Goal: Information Seeking & Learning: Learn about a topic

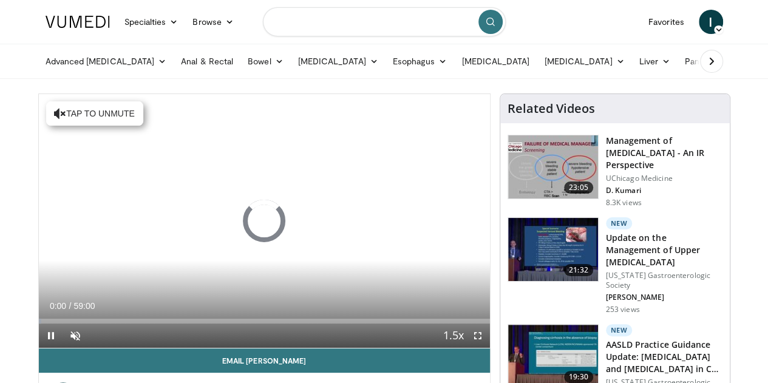
click at [387, 21] on input "Search topics, interventions" at bounding box center [384, 21] width 243 height 29
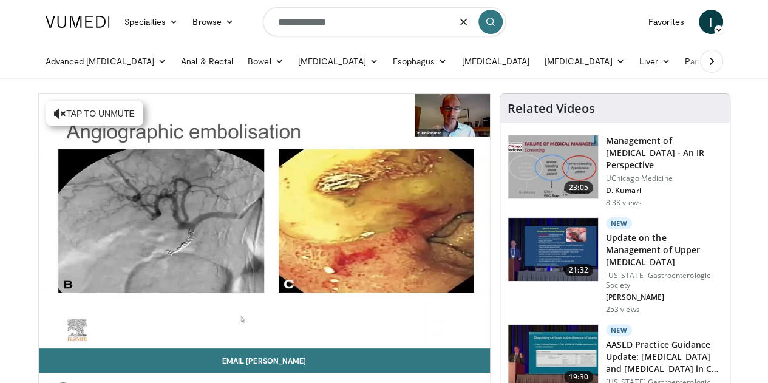
type input "**********"
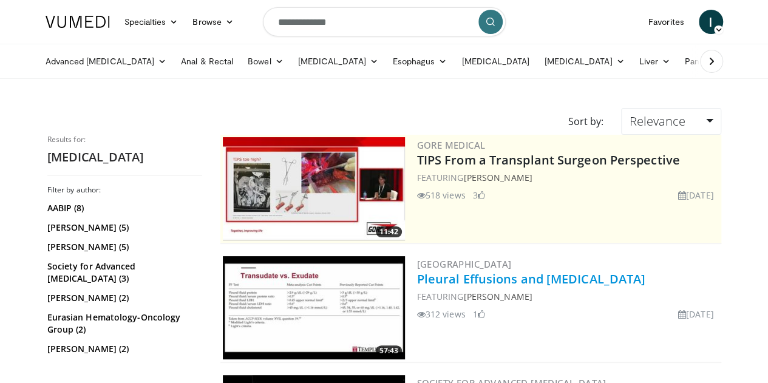
click at [541, 278] on link "Pleural Effusions and [MEDICAL_DATA]" at bounding box center [531, 279] width 229 height 16
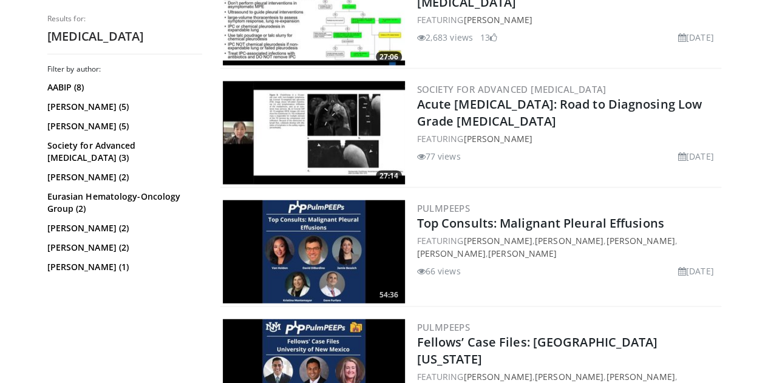
scroll to position [1438, 0]
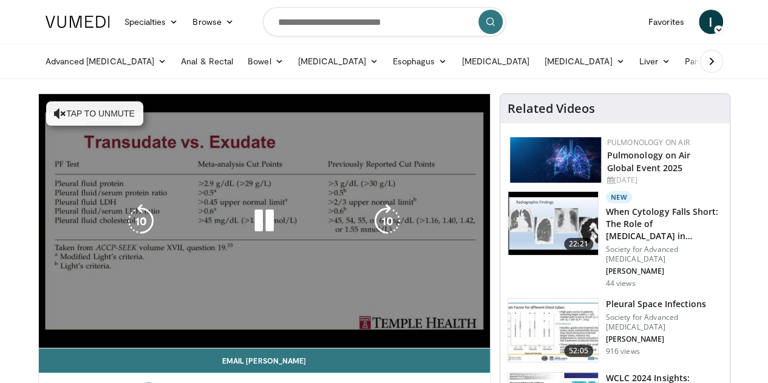
click at [323, 204] on div "10 seconds Tap to unmute" at bounding box center [264, 221] width 451 height 254
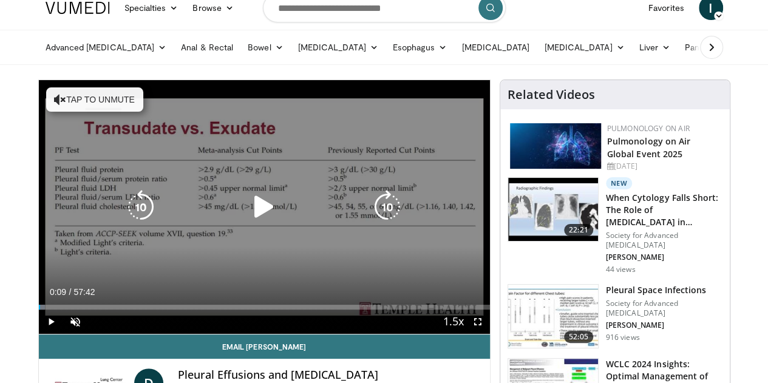
scroll to position [22, 0]
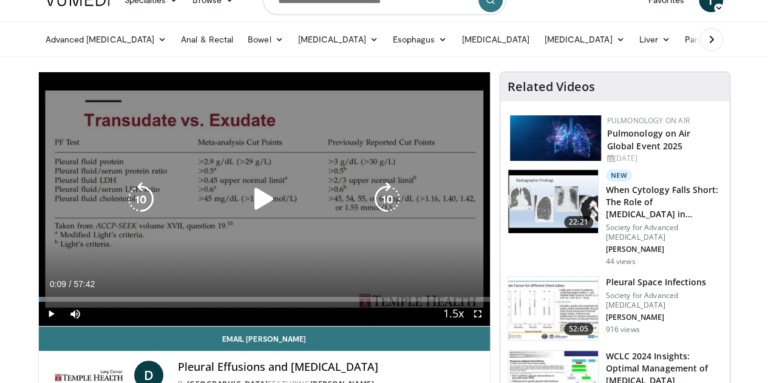
click at [254, 216] on icon "Video Player" at bounding box center [264, 199] width 34 height 34
click at [427, 128] on div "430 seconds Tap to unmute" at bounding box center [264, 199] width 451 height 254
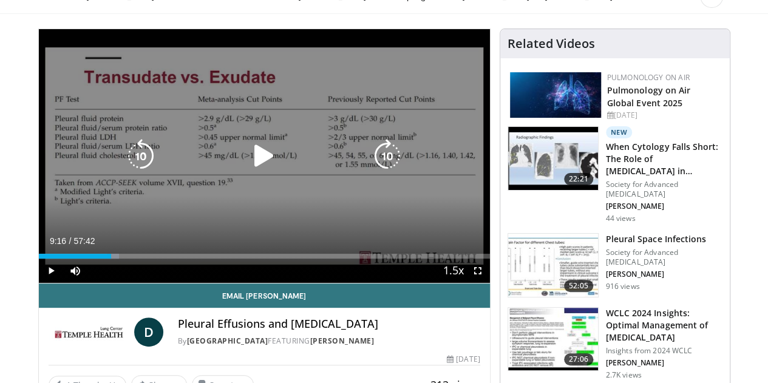
scroll to position [0, 0]
